Goal: Information Seeking & Learning: Check status

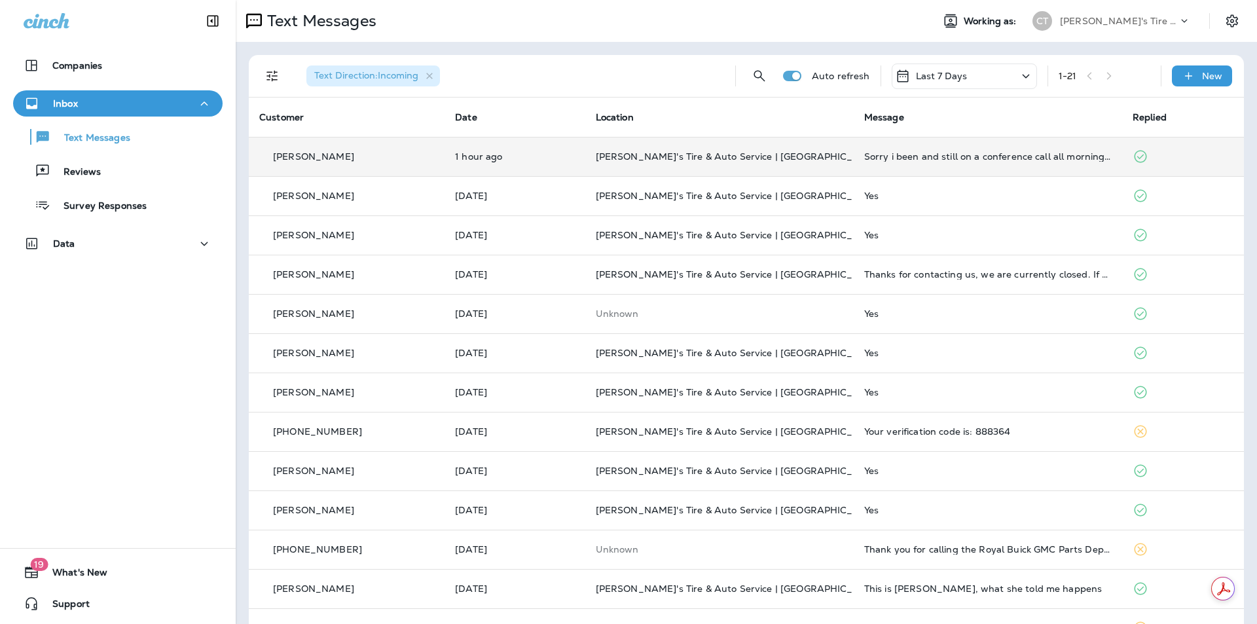
click at [864, 158] on div "Sorry i been and still on a conference call all morning. I'll reach out this af…" at bounding box center [987, 156] width 247 height 10
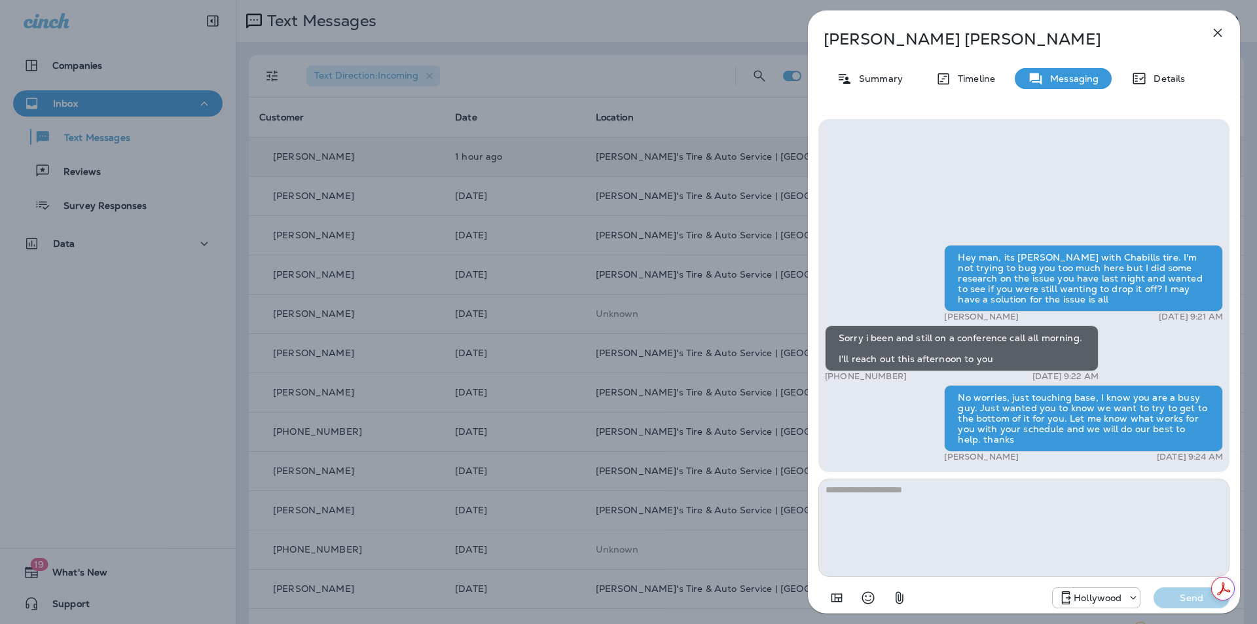
click at [1219, 37] on icon "button" at bounding box center [1218, 33] width 16 height 16
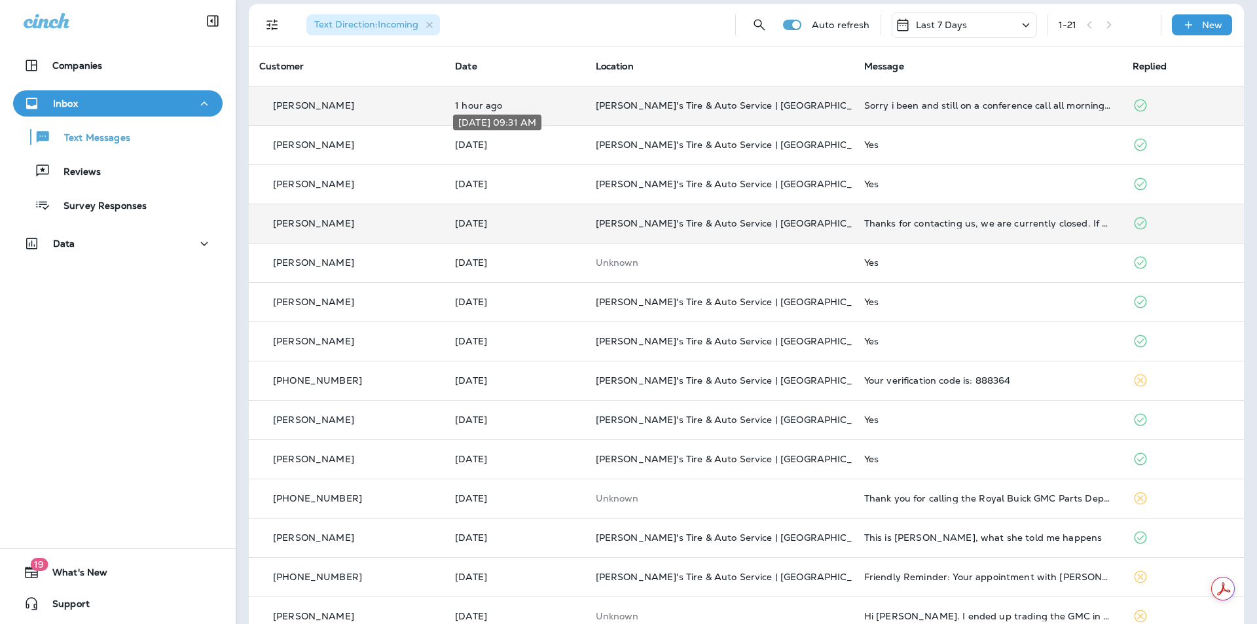
scroll to position [65, 0]
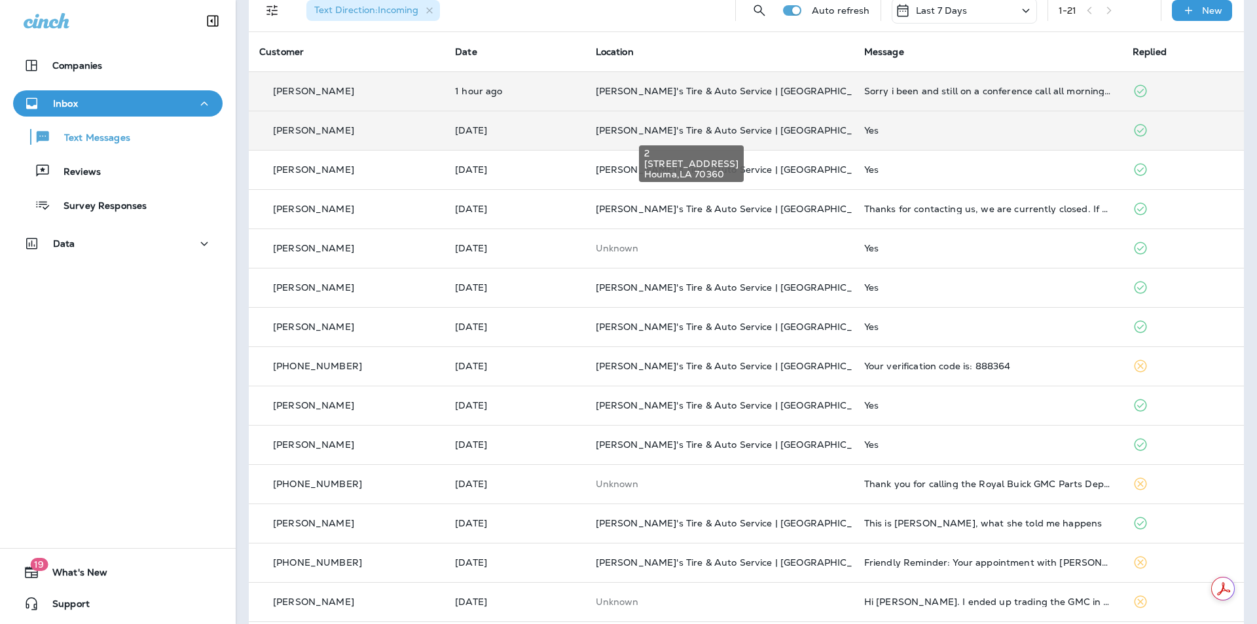
click at [619, 124] on span "[PERSON_NAME]'s Tire & Auto Service | [GEOGRAPHIC_DATA]" at bounding box center [739, 130] width 287 height 12
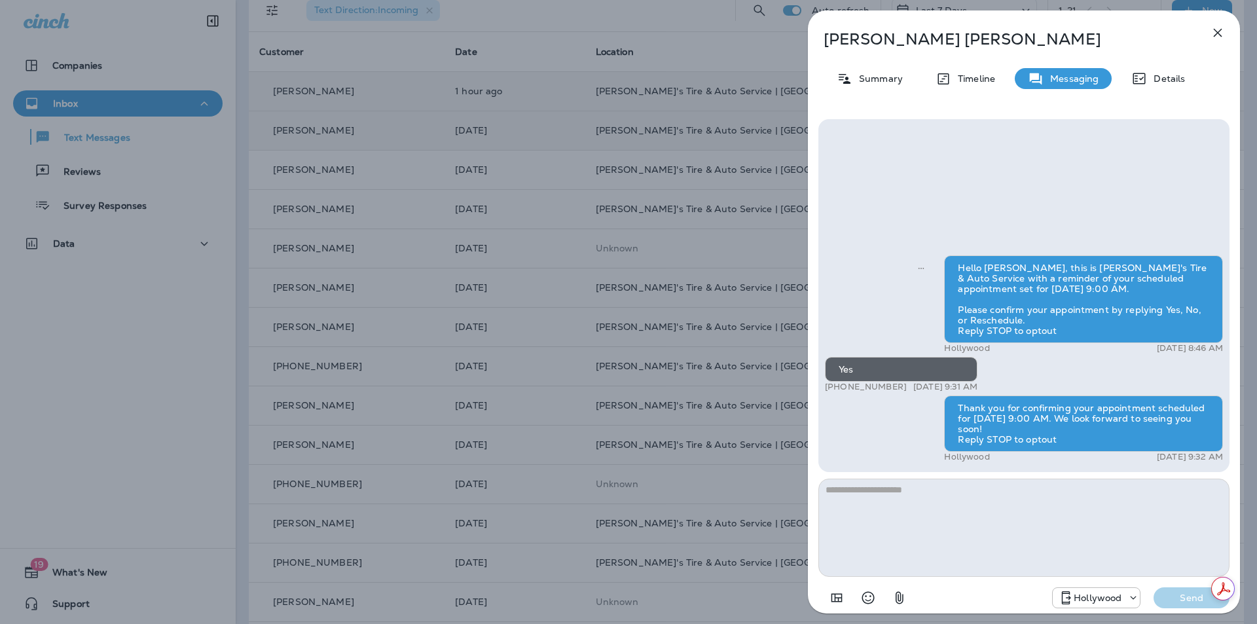
click at [1218, 33] on icon "button" at bounding box center [1218, 33] width 9 height 9
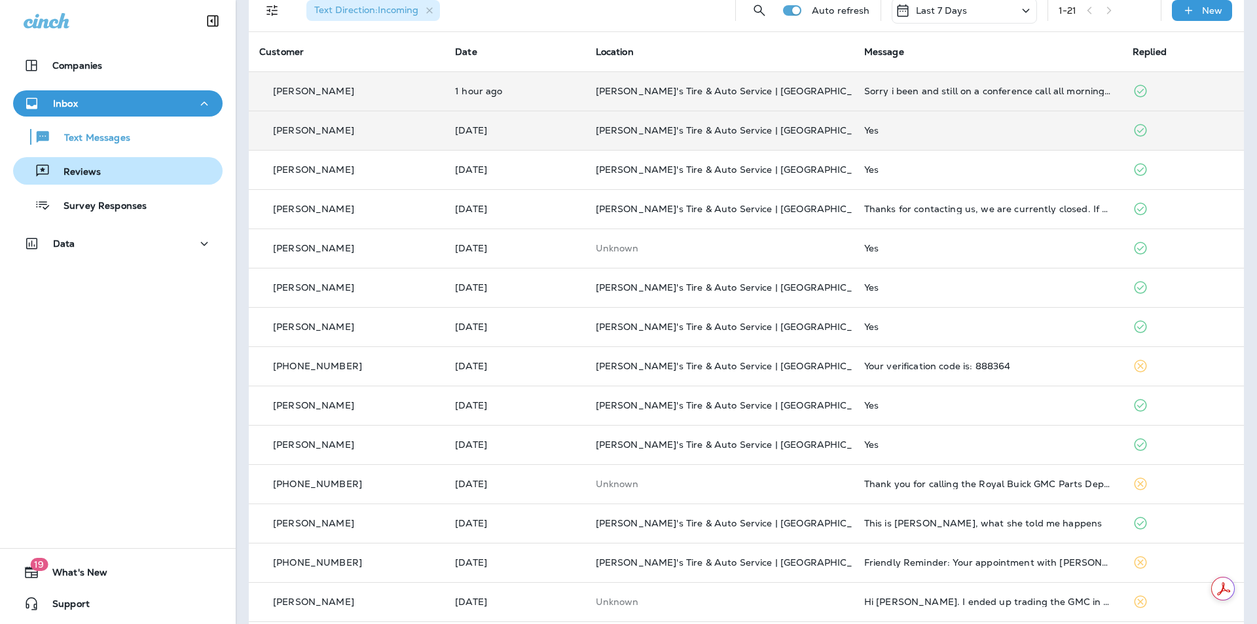
click at [73, 165] on div "Reviews" at bounding box center [59, 171] width 82 height 20
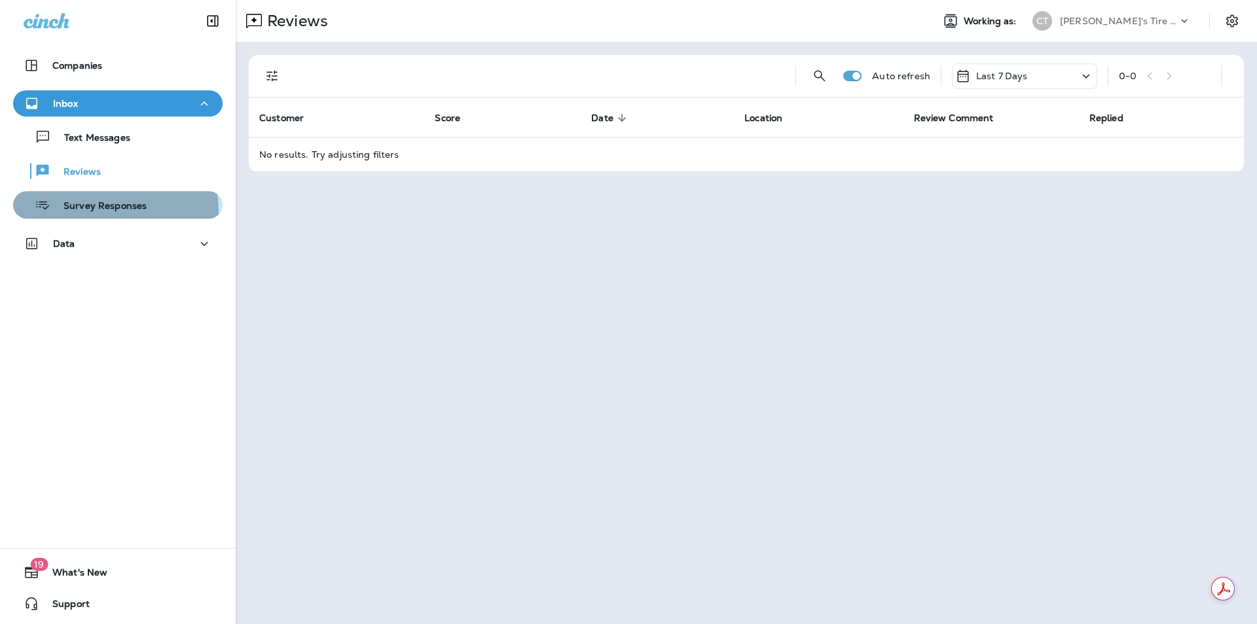
click at [90, 212] on p "Survey Responses" at bounding box center [98, 206] width 96 height 12
